Goal: Task Accomplishment & Management: Manage account settings

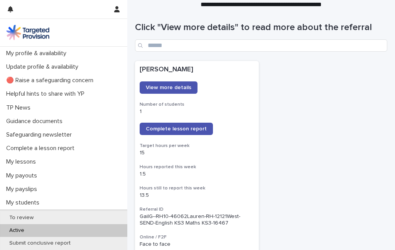
scroll to position [56, 0]
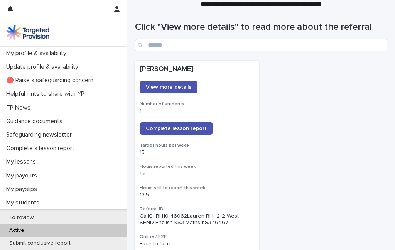
click at [179, 88] on span "View more details" at bounding box center [169, 87] width 46 height 5
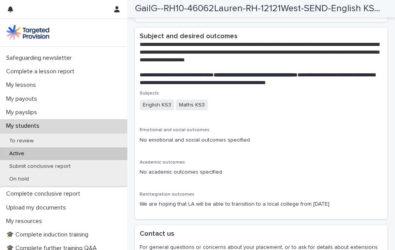
scroll to position [78, 0]
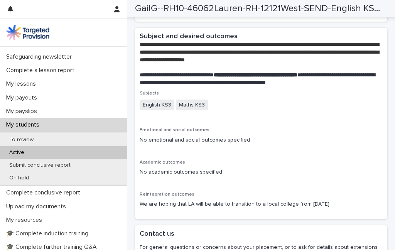
click at [76, 141] on div "To review" at bounding box center [63, 140] width 127 height 13
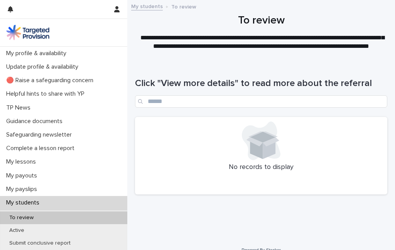
click at [17, 163] on p "My lessons" at bounding box center [22, 161] width 39 height 7
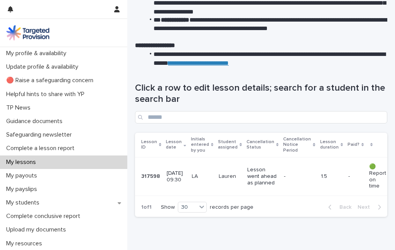
scroll to position [70, 0]
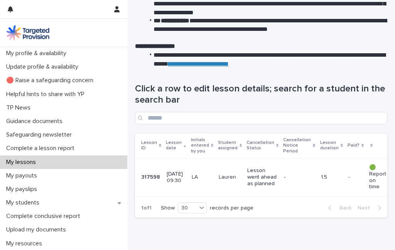
click at [18, 207] on div "My students" at bounding box center [63, 203] width 127 height 14
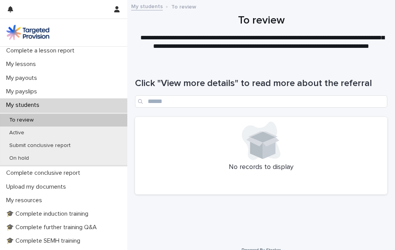
scroll to position [97, 0]
click at [10, 133] on p "Active" at bounding box center [16, 133] width 27 height 7
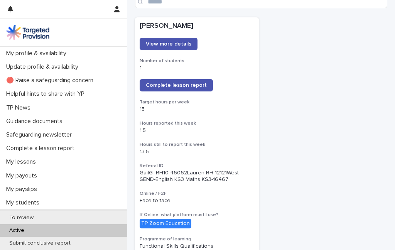
scroll to position [105, 0]
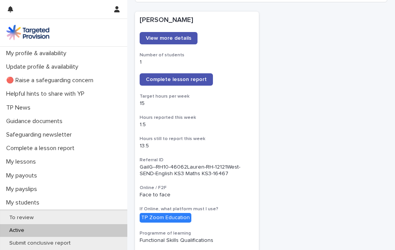
click at [188, 81] on span "Complete lesson report" at bounding box center [176, 79] width 61 height 5
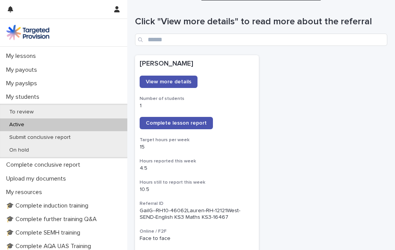
scroll to position [106, 0]
click at [28, 109] on p "To review" at bounding box center [21, 112] width 37 height 7
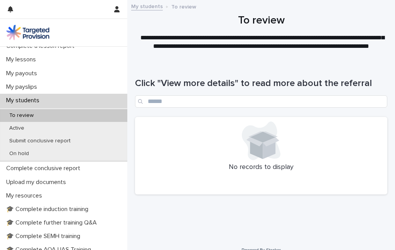
scroll to position [101, 0]
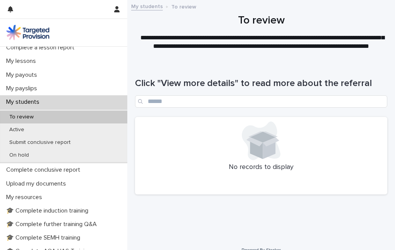
click at [12, 127] on p "Active" at bounding box center [16, 130] width 27 height 7
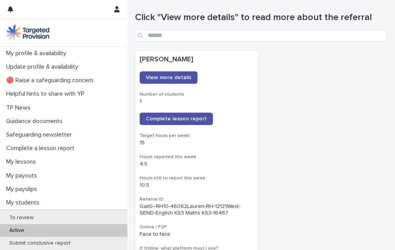
scroll to position [63, 0]
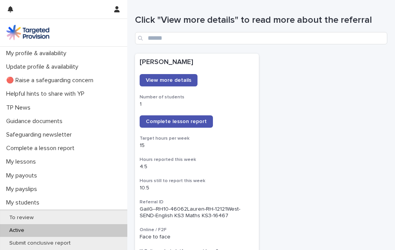
click at [185, 81] on span "View more details" at bounding box center [169, 80] width 46 height 5
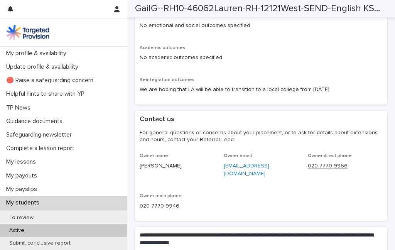
scroll to position [1682, 0]
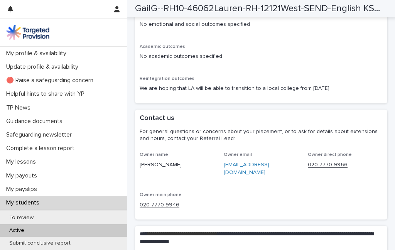
click at [19, 165] on p "My lessons" at bounding box center [22, 161] width 39 height 7
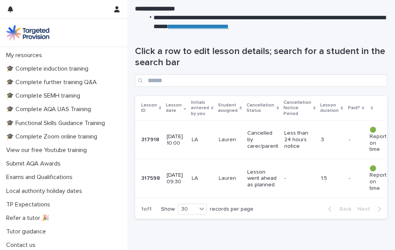
scroll to position [108, 0]
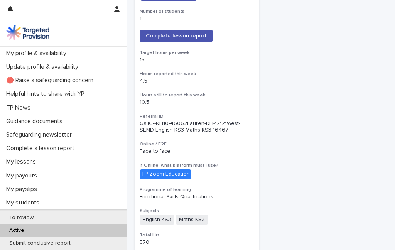
scroll to position [148, 0]
